Goal: Register for event/course

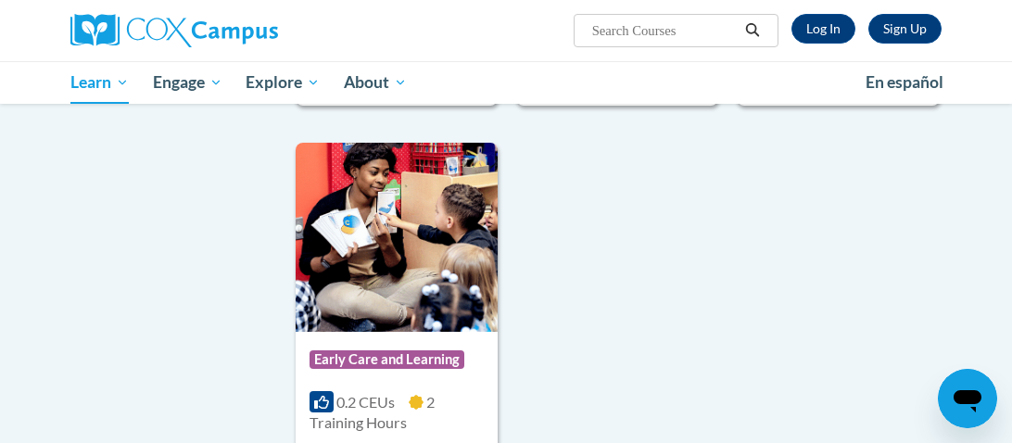
scroll to position [4664, 0]
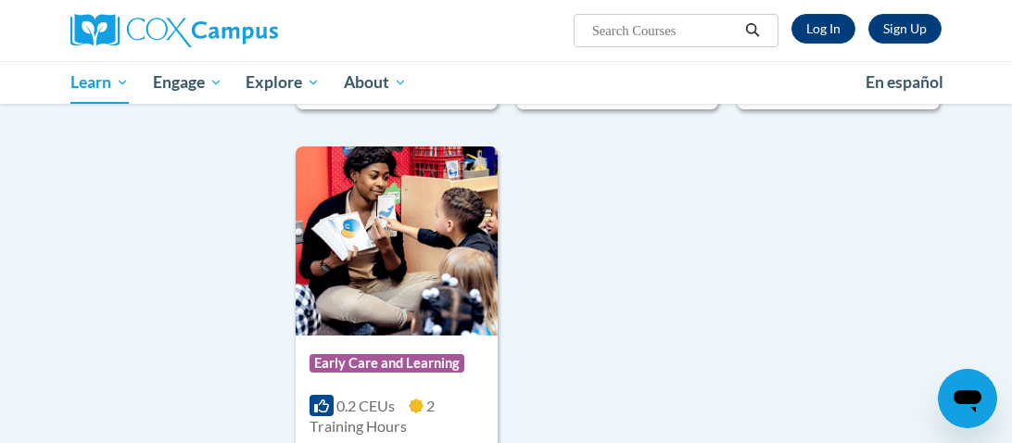
click at [612, 27] on input "Search..." at bounding box center [664, 30] width 148 height 22
type input "transforming story time"
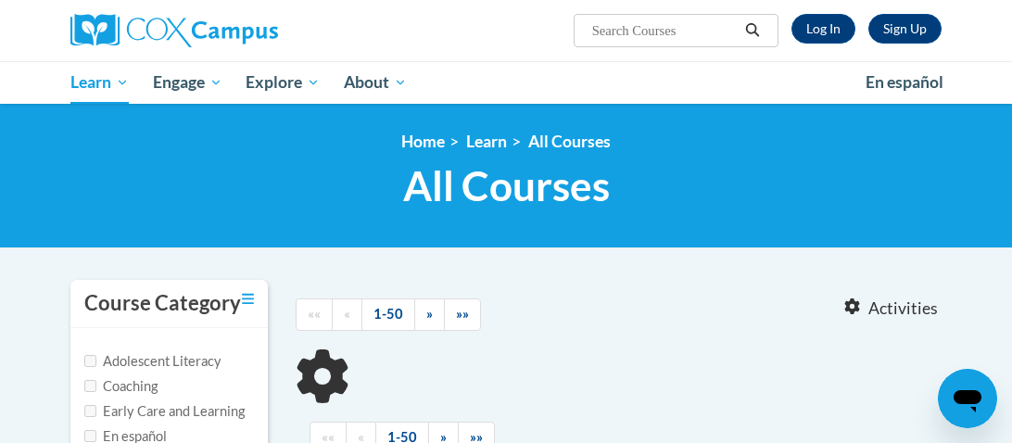
type input "transforming story time"
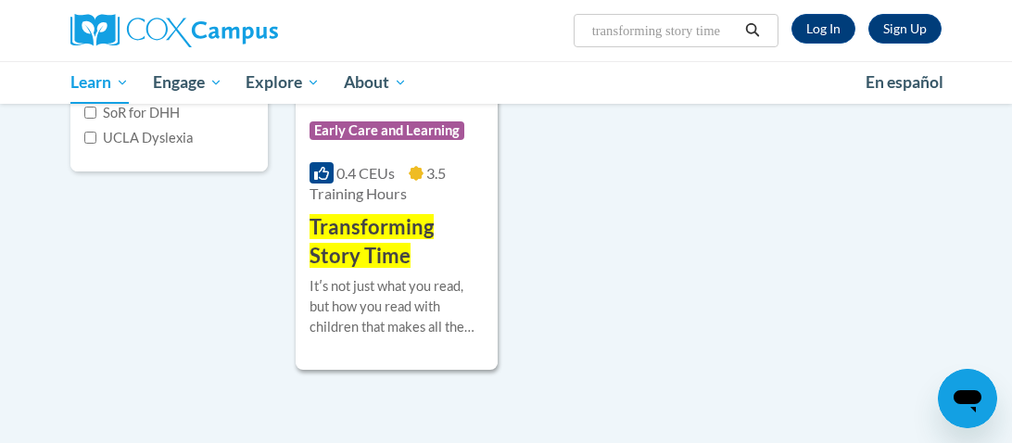
scroll to position [428, 0]
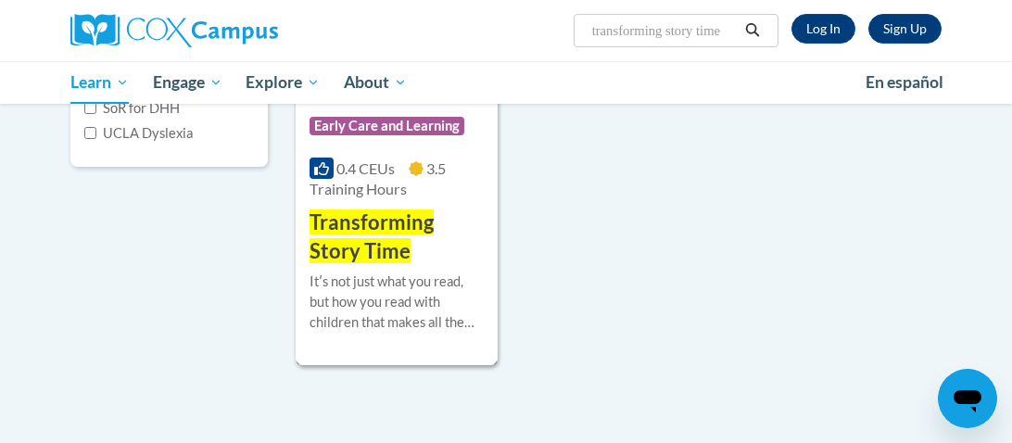
click at [410, 225] on span "Transforming Story Time" at bounding box center [372, 236] width 124 height 54
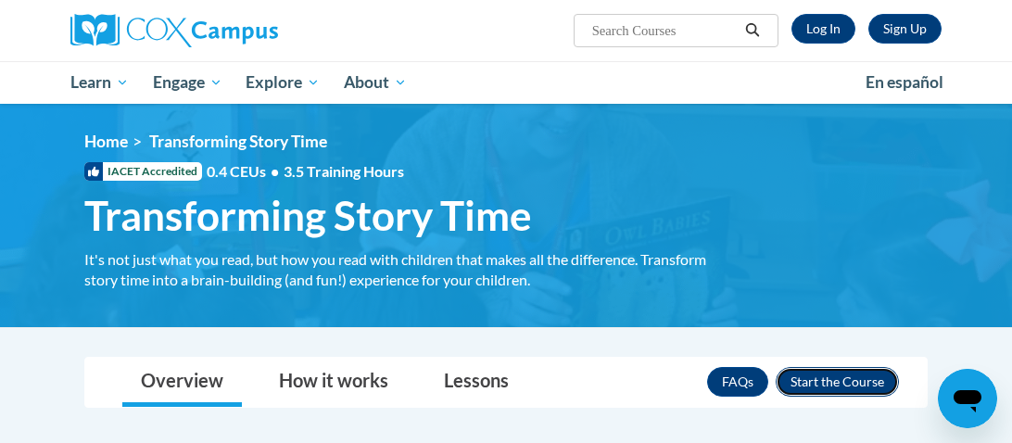
click at [872, 385] on button "Enroll" at bounding box center [837, 382] width 123 height 30
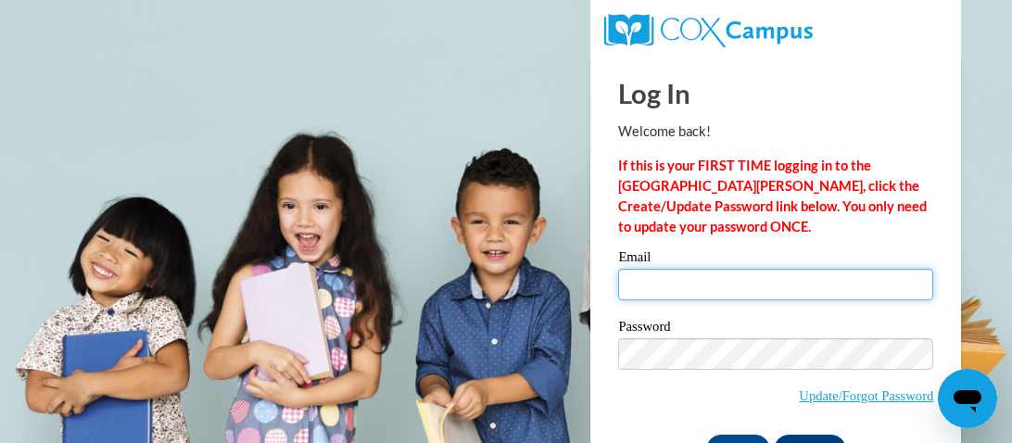
type input "ashley.stewart@paris.kyschools.us"
click at [701, 273] on input "ashley.stewart@paris.kyschools.us" at bounding box center [775, 285] width 315 height 32
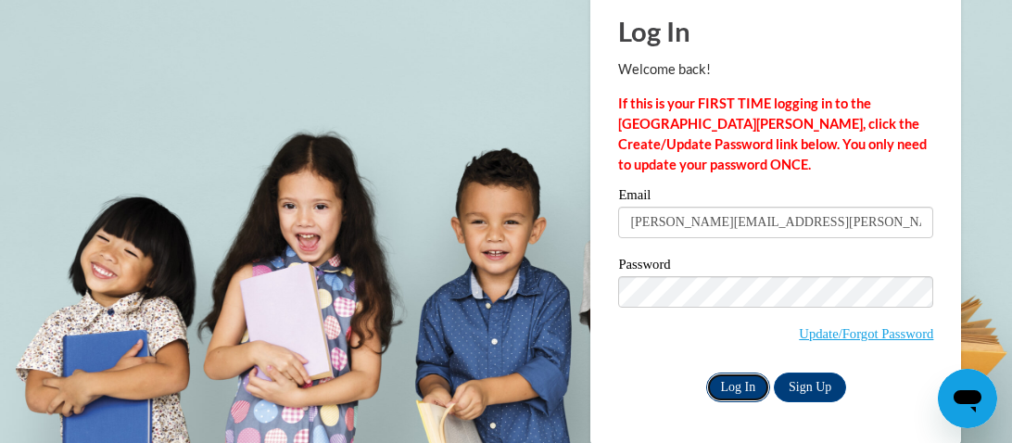
click at [735, 382] on input "Log In" at bounding box center [738, 388] width 65 height 30
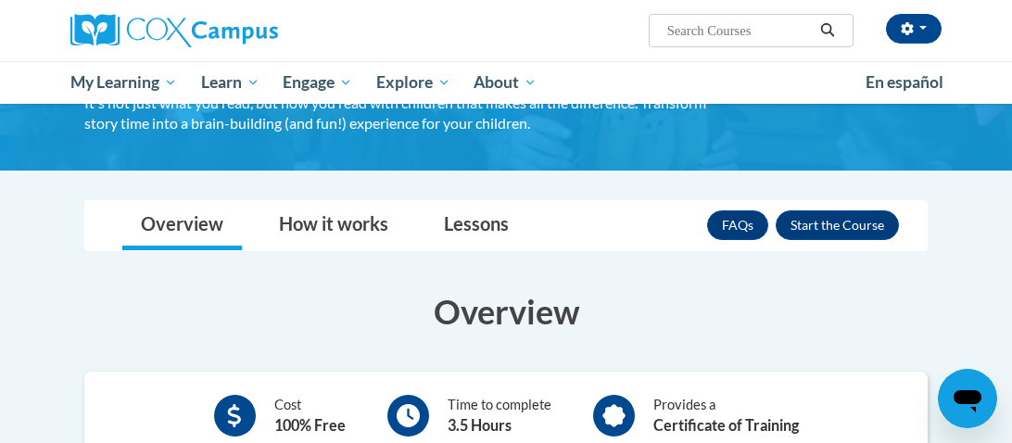
scroll to position [155, 0]
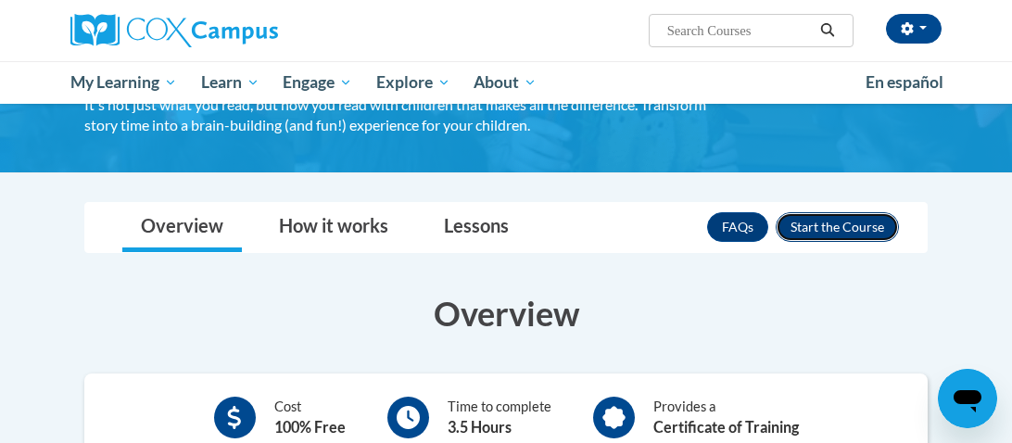
click at [845, 236] on button "Enroll" at bounding box center [837, 227] width 123 height 30
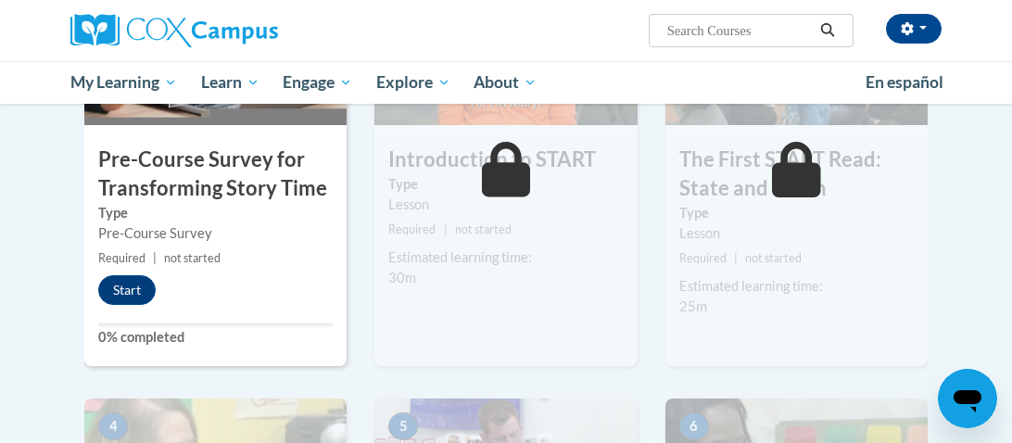
scroll to position [560, 0]
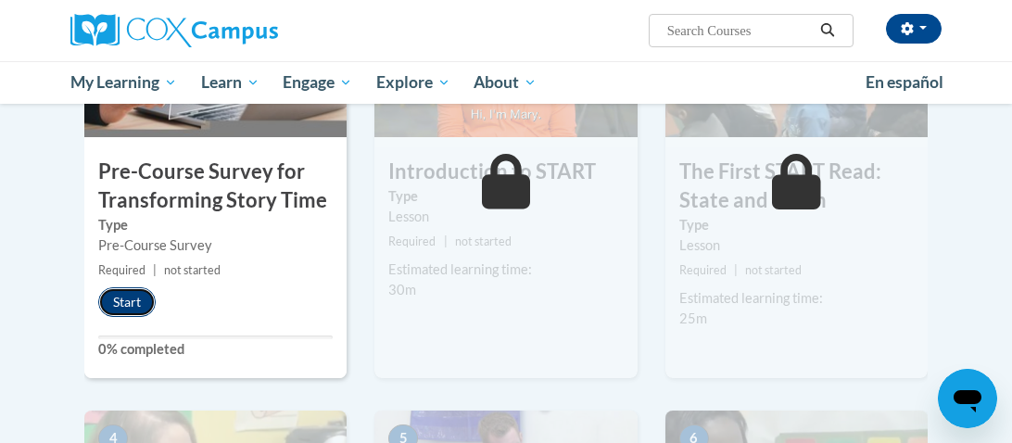
click at [141, 294] on button "Start" at bounding box center [126, 302] width 57 height 30
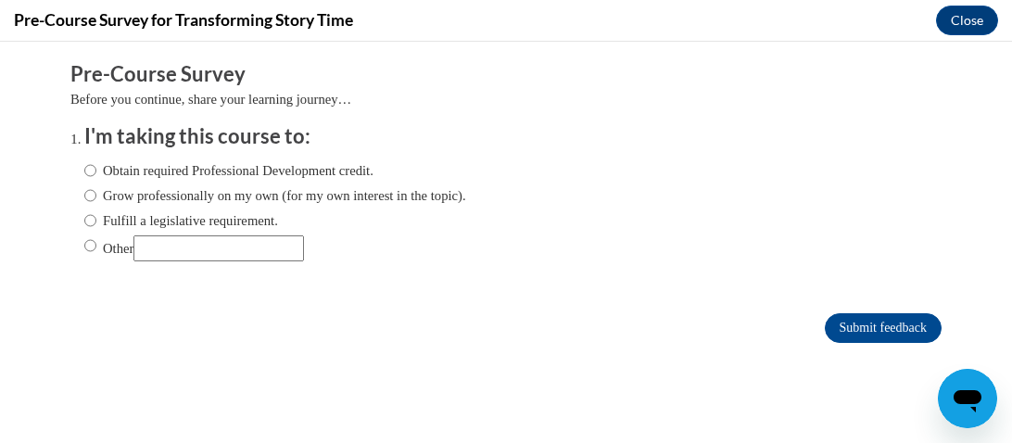
scroll to position [0, 0]
click at [232, 161] on label "Obtain required Professional Development credit." at bounding box center [228, 170] width 289 height 20
click at [96, 161] on input "Obtain required Professional Development credit." at bounding box center [90, 170] width 12 height 20
radio input "true"
click at [864, 335] on input "Submit feedback" at bounding box center [883, 328] width 117 height 30
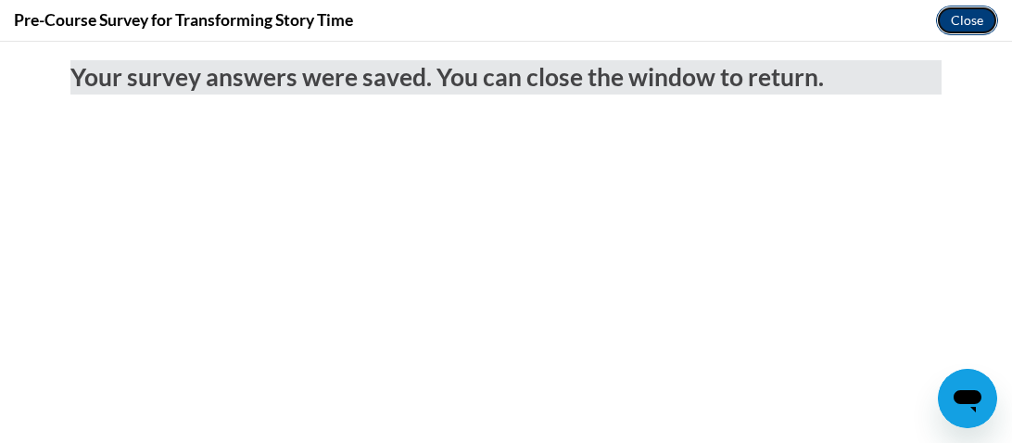
click at [965, 28] on button "Close" at bounding box center [967, 21] width 62 height 30
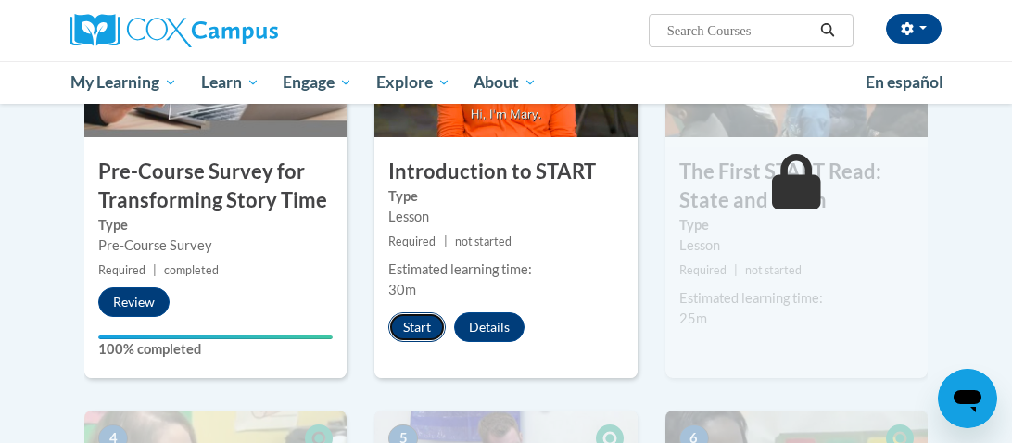
click at [414, 325] on button "Start" at bounding box center [416, 327] width 57 height 30
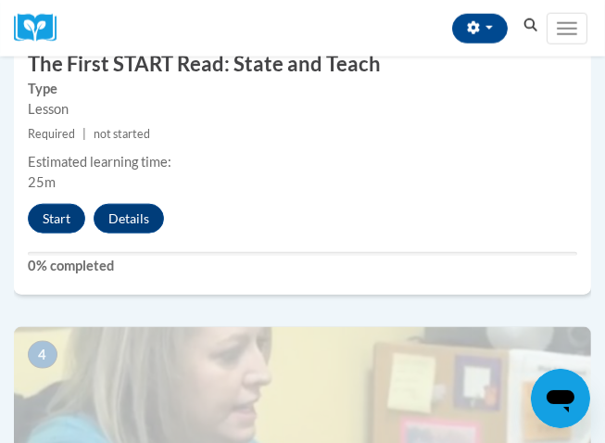
scroll to position [1575, 0]
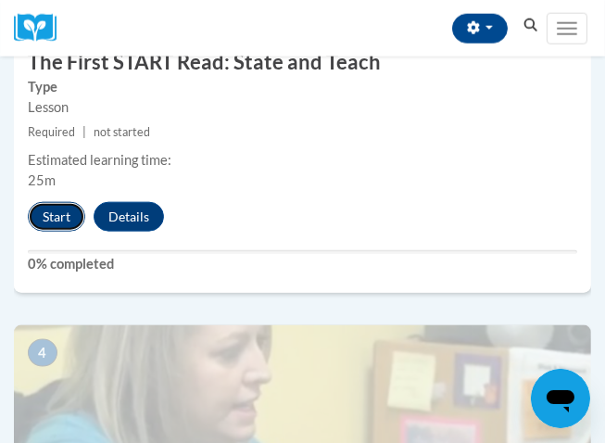
click at [55, 215] on button "Start" at bounding box center [56, 217] width 57 height 30
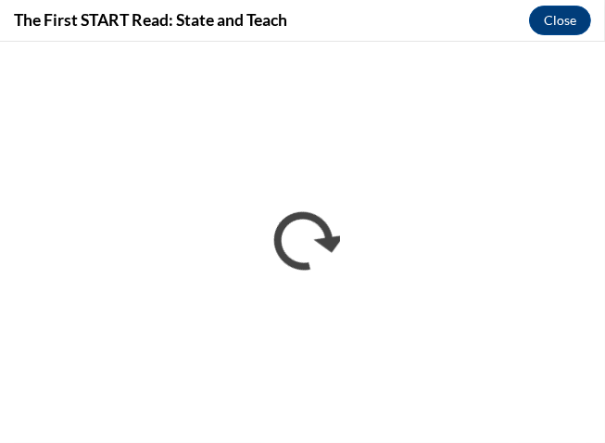
scroll to position [0, 0]
